Goal: Go to known website: Go to known website

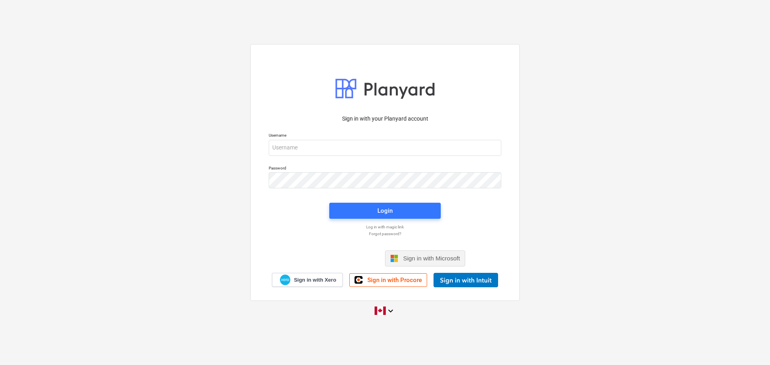
click at [405, 258] on span "Sign in with Microsoft" at bounding box center [431, 258] width 57 height 7
click at [407, 257] on span "Sign in with Microsoft" at bounding box center [431, 258] width 57 height 7
